Goal: Navigation & Orientation: Find specific page/section

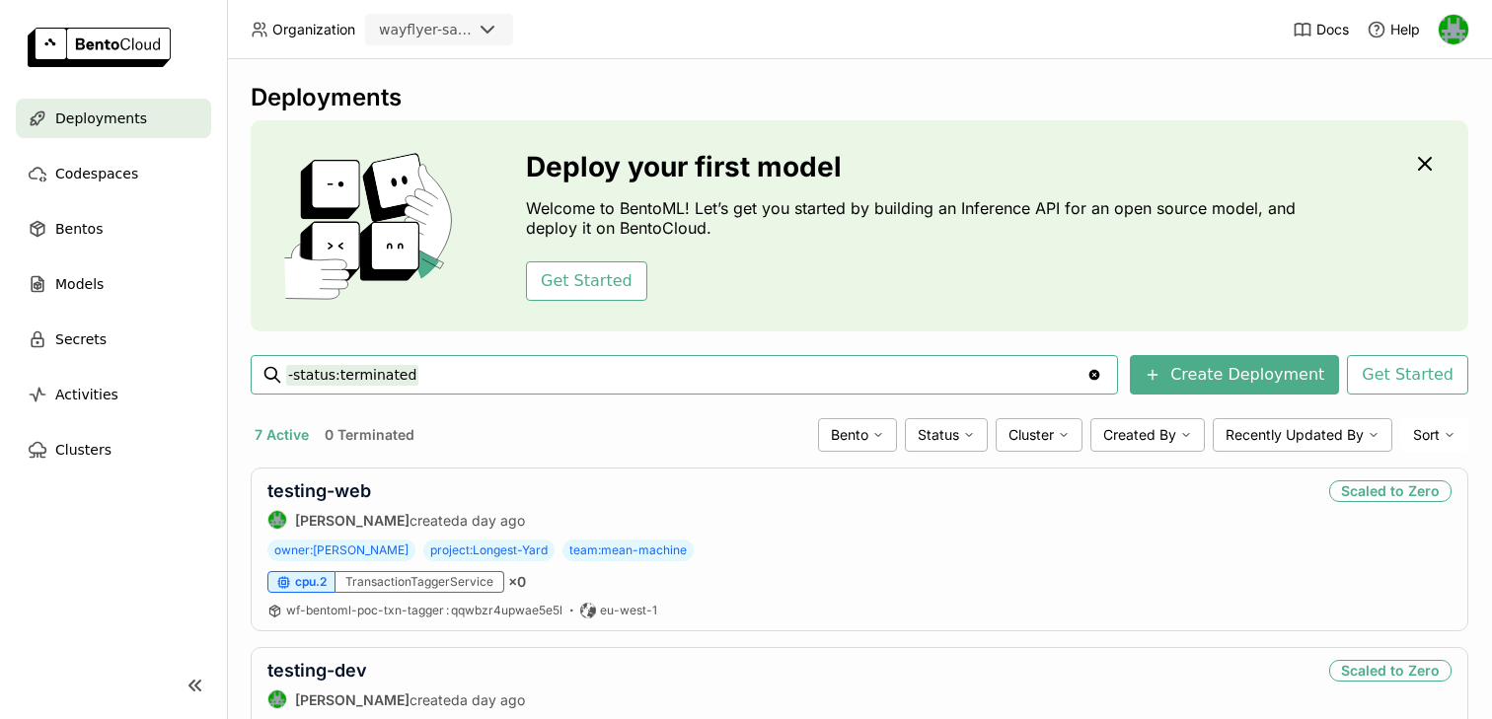
click at [1462, 35] on img at bounding box center [1453, 30] width 30 height 30
click at [1412, 75] on span "Members" at bounding box center [1415, 76] width 57 height 18
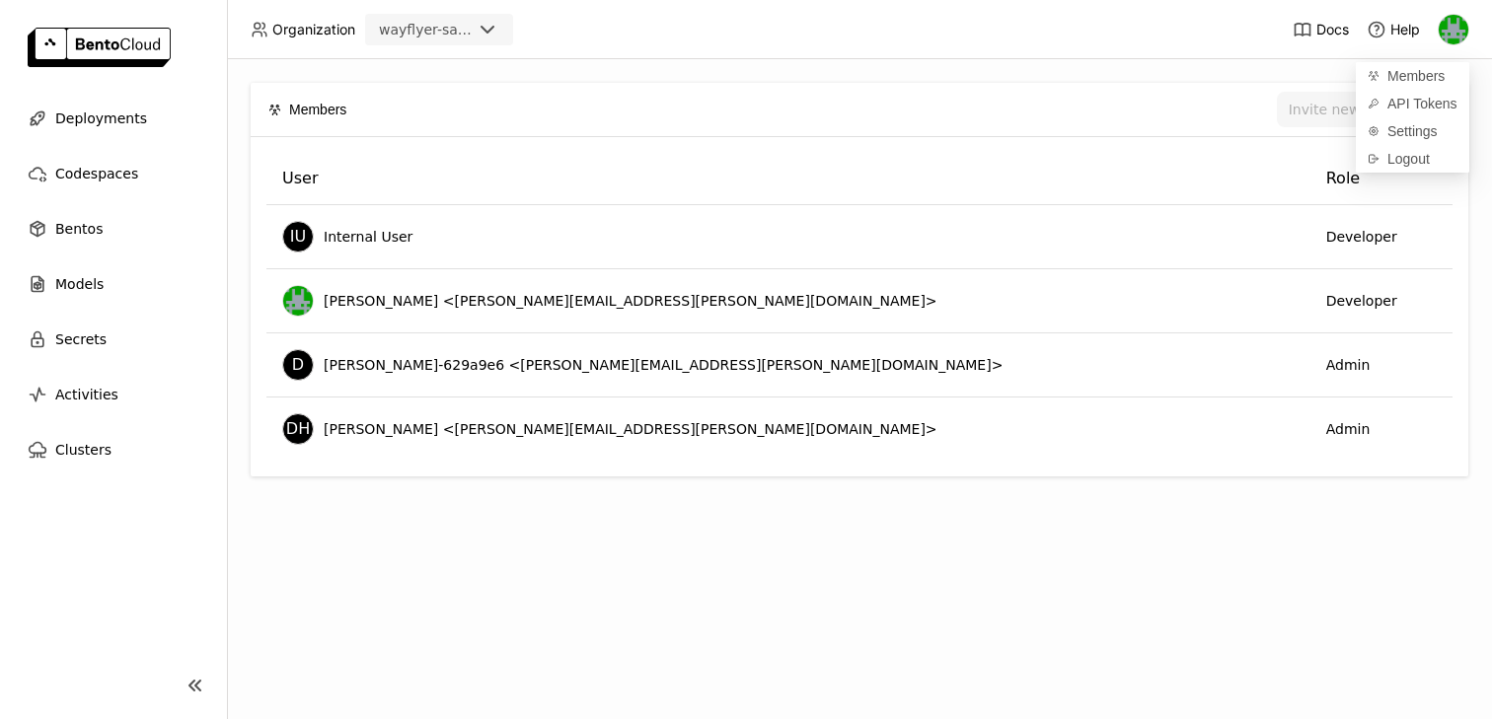
click at [1016, 92] on div "Invite new member" at bounding box center [908, 110] width 1084 height 36
click at [457, 26] on div "wayflyer-sandbox" at bounding box center [425, 30] width 93 height 20
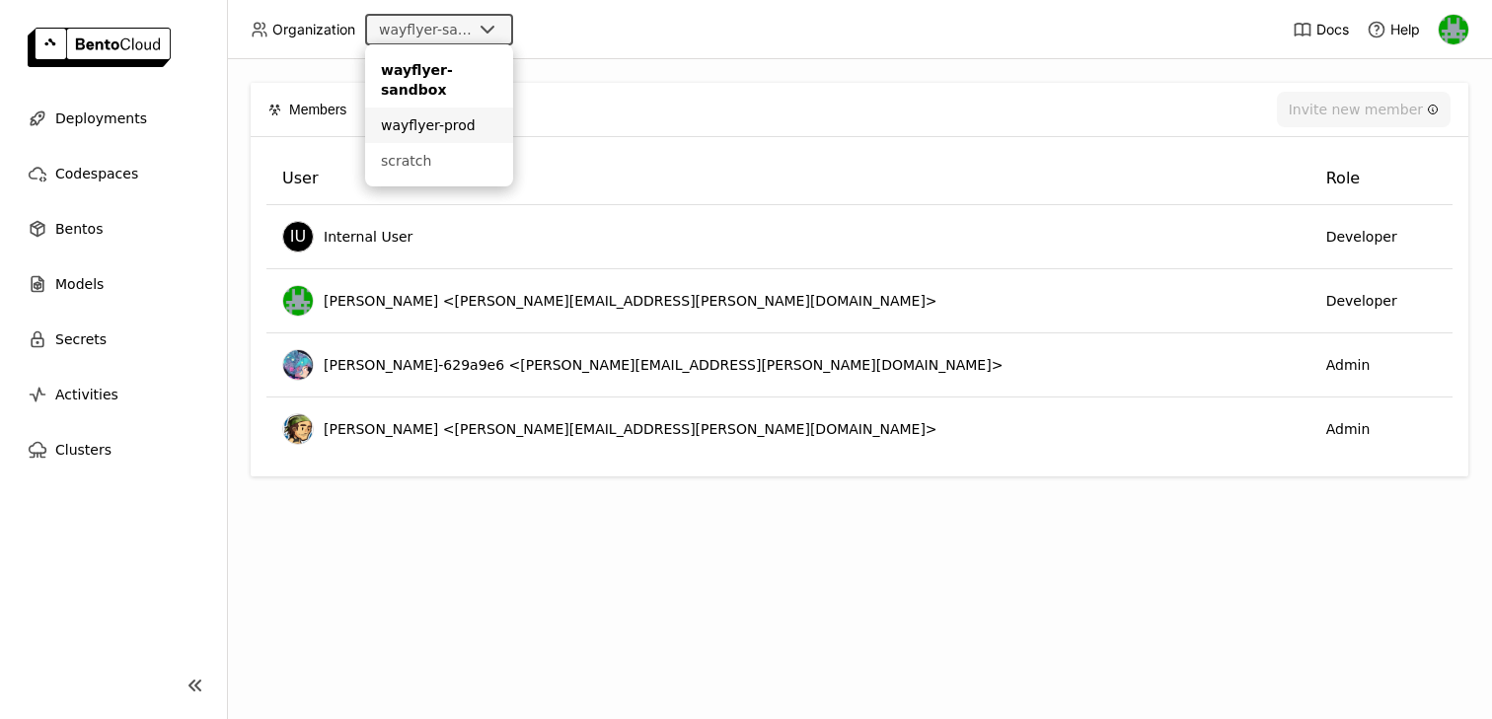
click at [435, 126] on div "wayflyer-prod" at bounding box center [439, 125] width 116 height 20
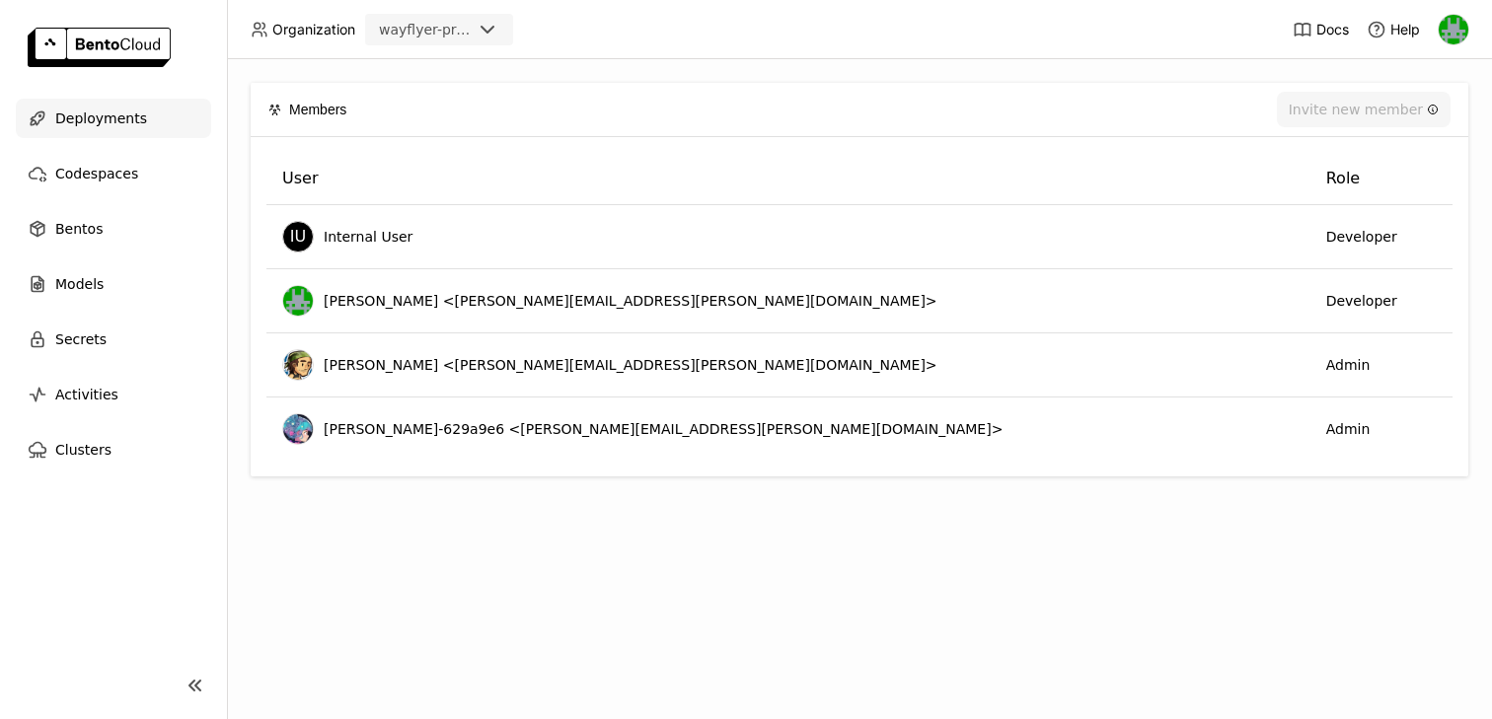
click at [79, 124] on span "Deployments" at bounding box center [101, 119] width 92 height 24
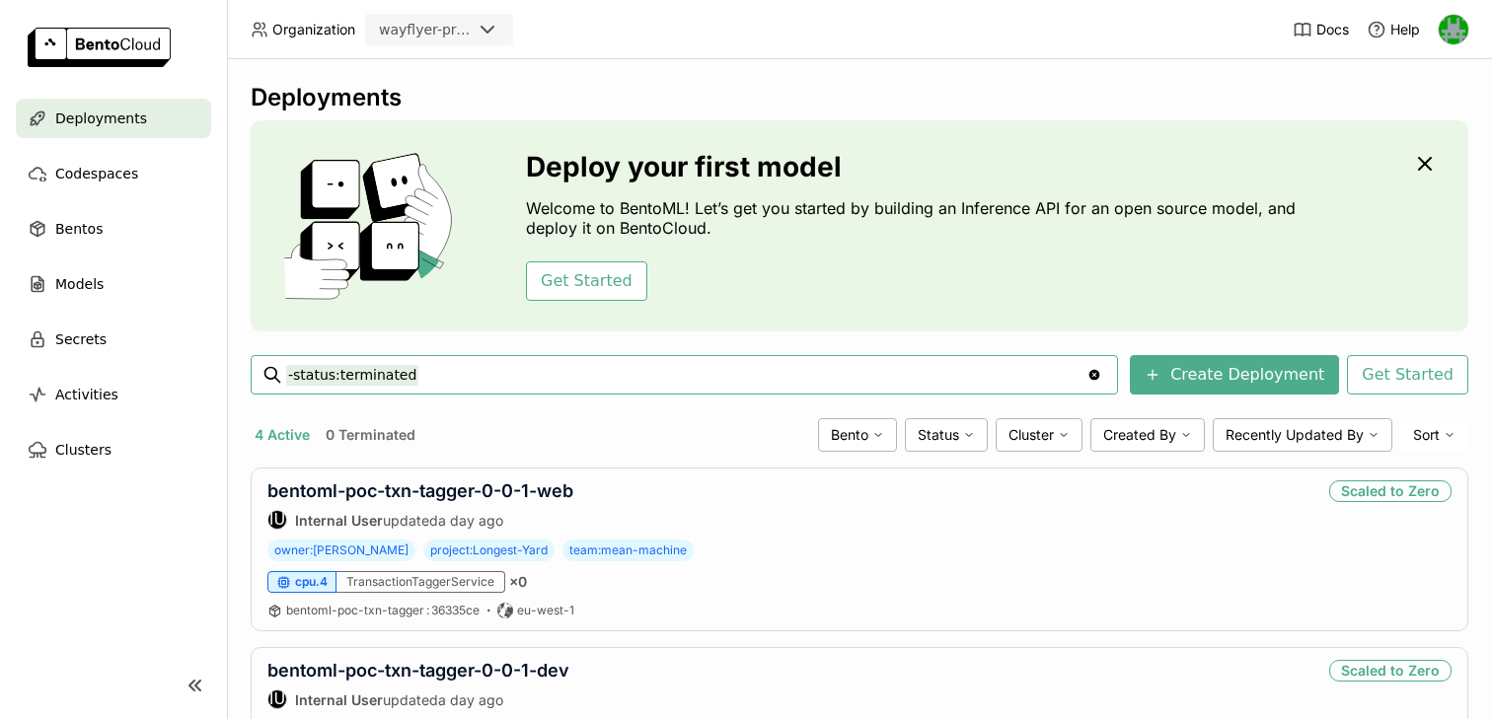
click at [1463, 28] on img at bounding box center [1453, 30] width 30 height 30
click at [1396, 79] on span "Members" at bounding box center [1415, 76] width 57 height 18
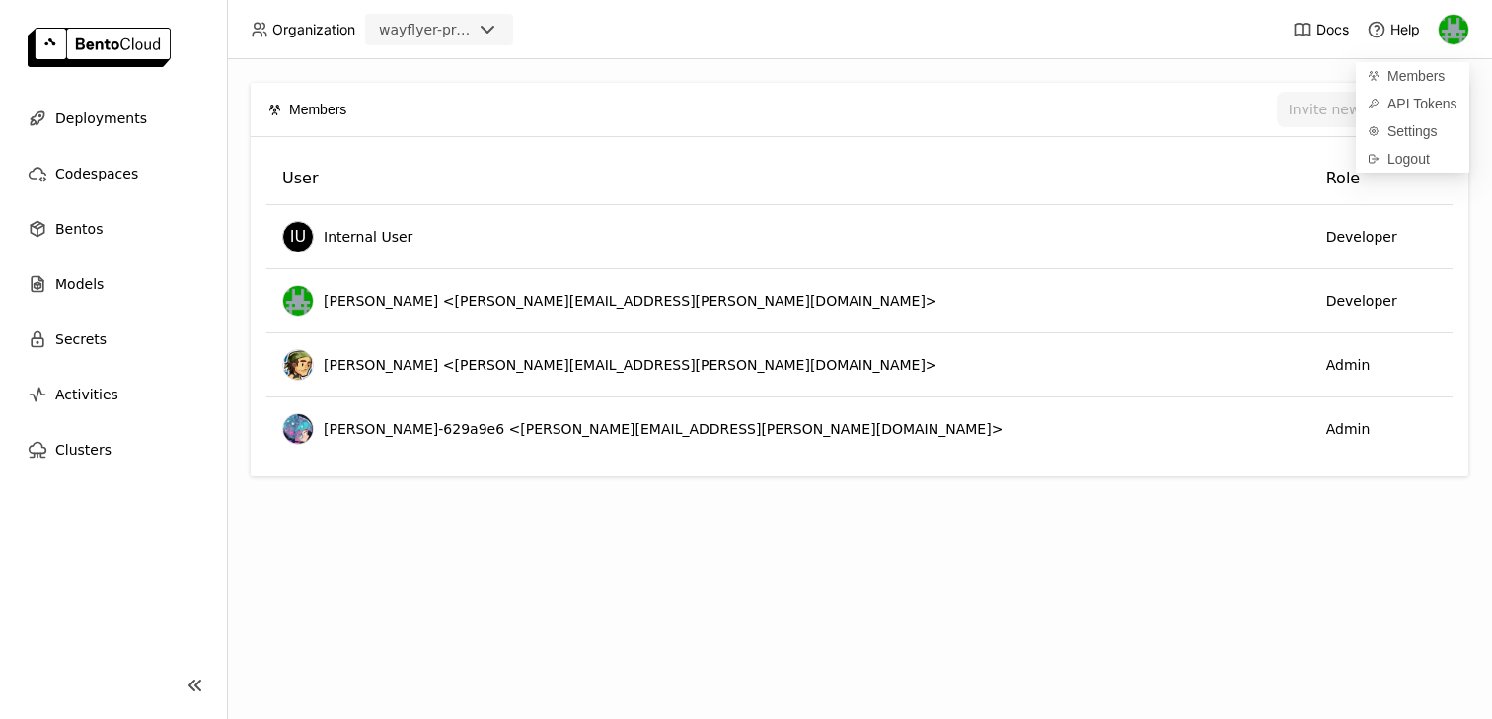
click at [1134, 590] on div "Members Invite new member User Role IU Internal User Developer Sean Hickey <sea…" at bounding box center [859, 389] width 1265 height 660
